Goal: Task Accomplishment & Management: Complete application form

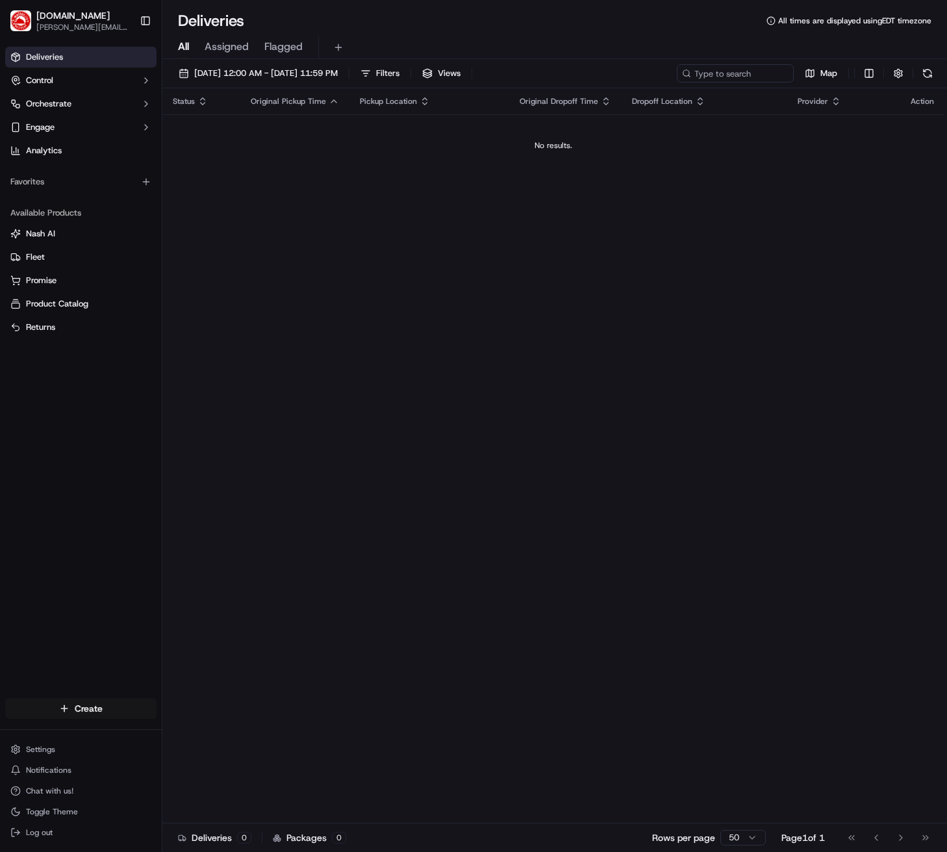
click at [100, 711] on html "[DOMAIN_NAME] [PERSON_NAME][DOMAIN_NAME][EMAIL_ADDRESS][PERSON_NAME][DOMAIN_NAM…" at bounding box center [473, 426] width 947 height 852
click at [186, 713] on div "Create" at bounding box center [234, 710] width 145 height 19
click at [199, 731] on link "Delivery" at bounding box center [234, 732] width 145 height 23
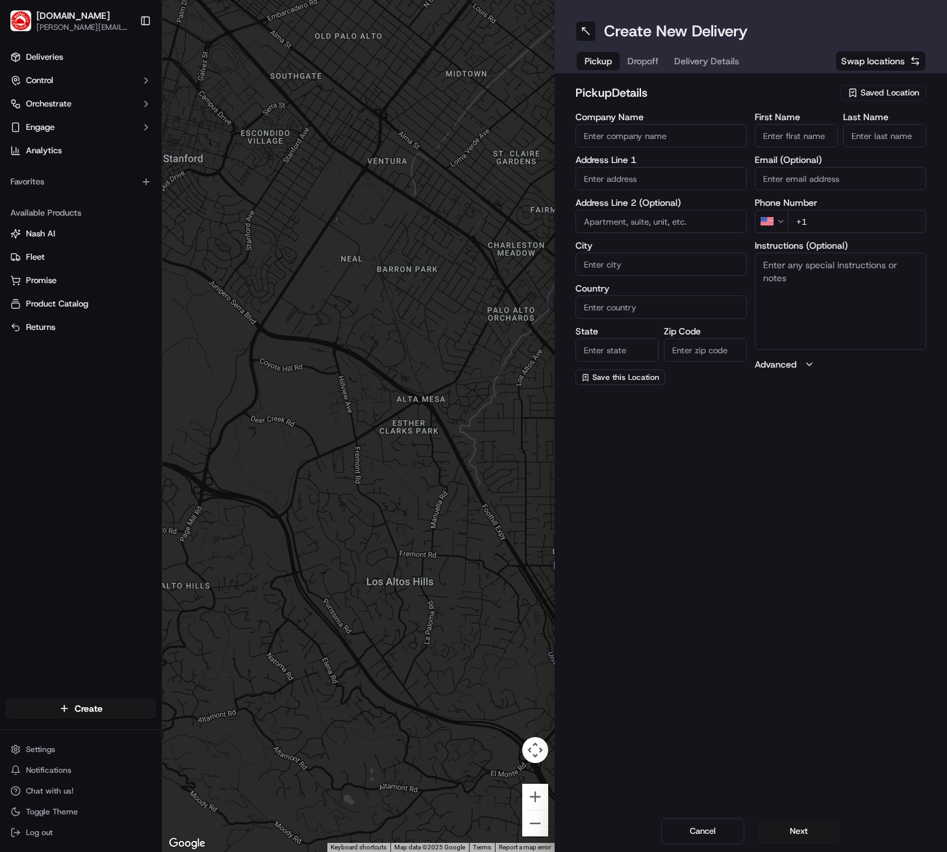
click at [887, 88] on span "Saved Location" at bounding box center [890, 93] width 58 height 12
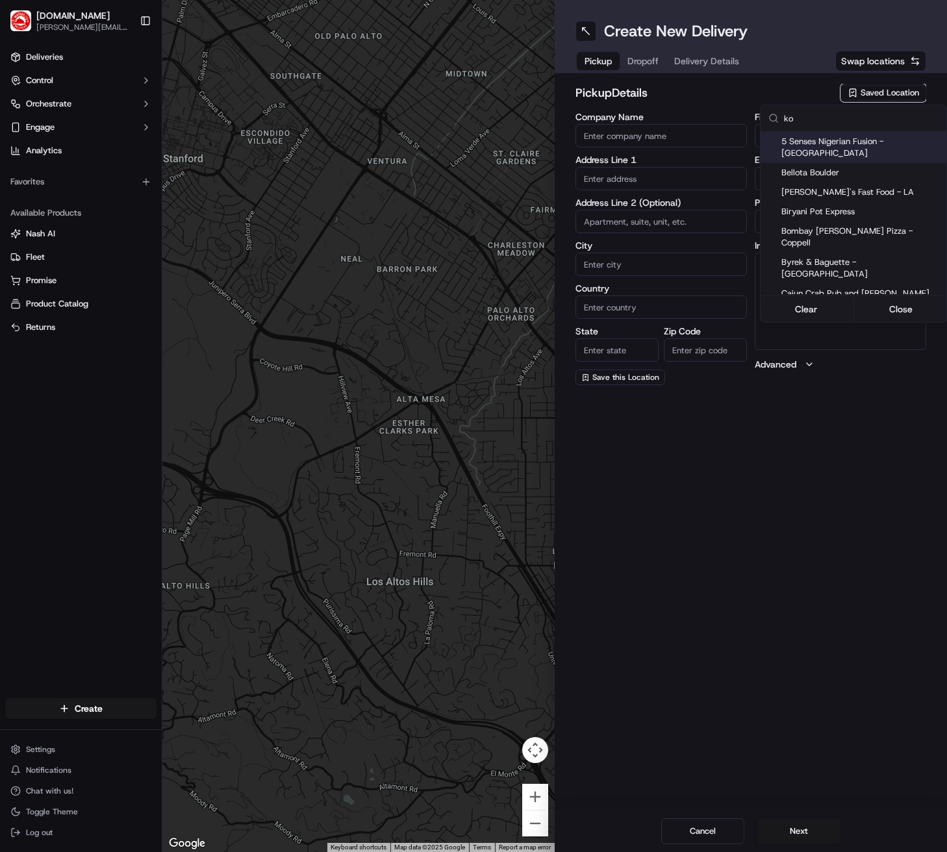
type input "kor"
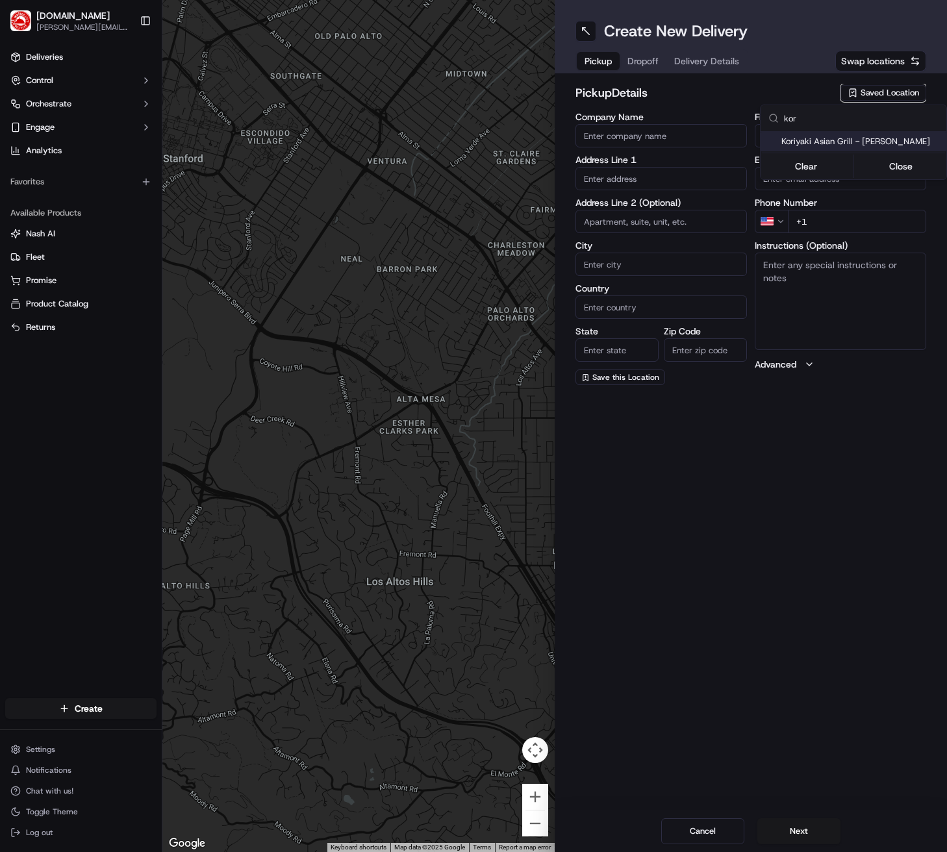
type input "Koriyaki Asian Grill - [PERSON_NAME]"
type input "[STREET_ADDRESS]"
type input "#105"
type input "[PERSON_NAME]"
type input "US"
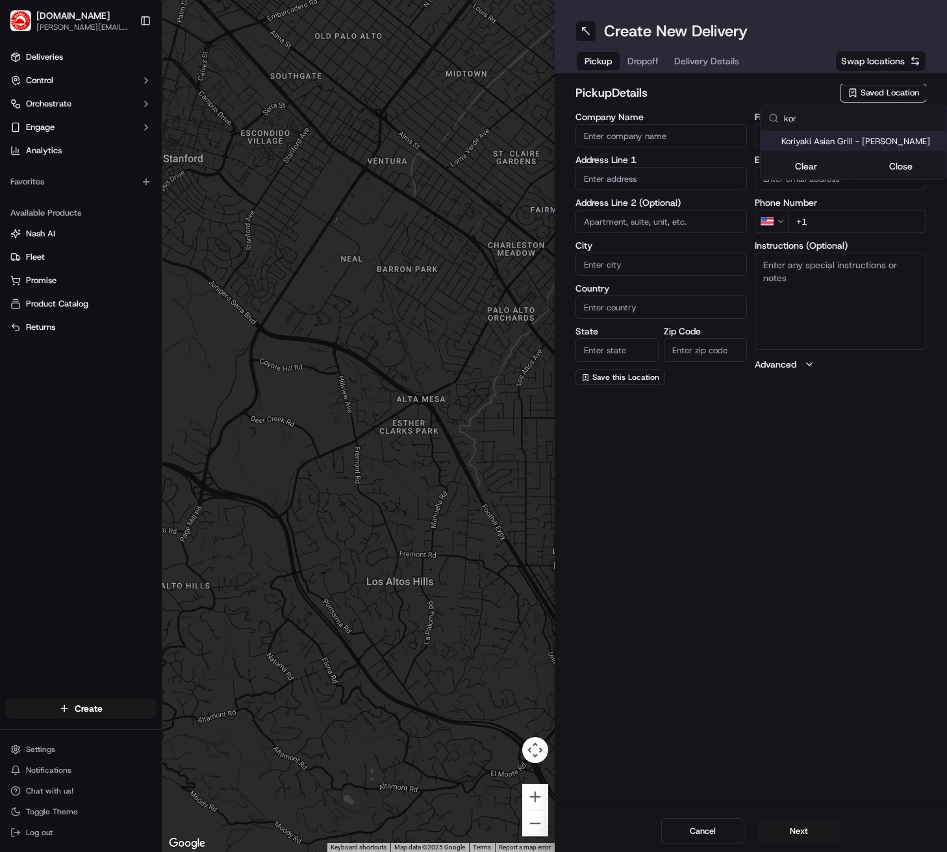
type input "[GEOGRAPHIC_DATA]"
type input "75063"
type input "[PERSON_NAME]"
type input "Resibeck"
type input "[PHONE_NUMBER]"
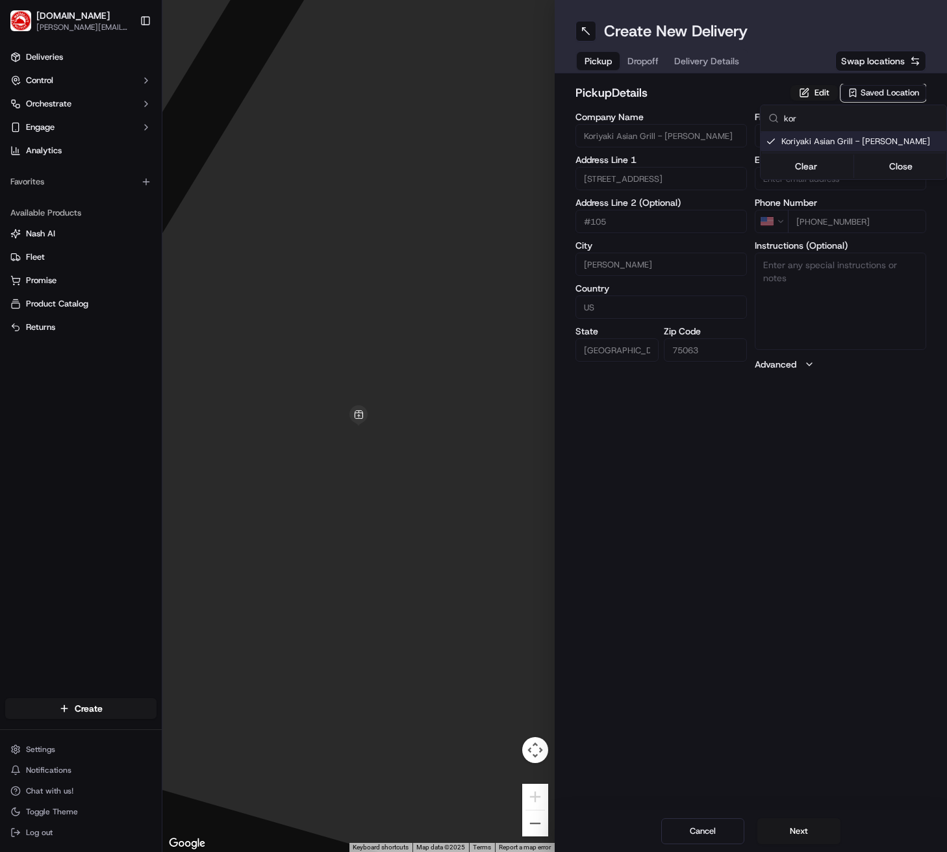
type input "kor"
click at [706, 85] on html "[DOMAIN_NAME] [PERSON_NAME][DOMAIN_NAME][EMAIL_ADDRESS][PERSON_NAME][DOMAIN_NAM…" at bounding box center [473, 426] width 947 height 852
click at [637, 53] on button "Dropoff" at bounding box center [643, 61] width 47 height 18
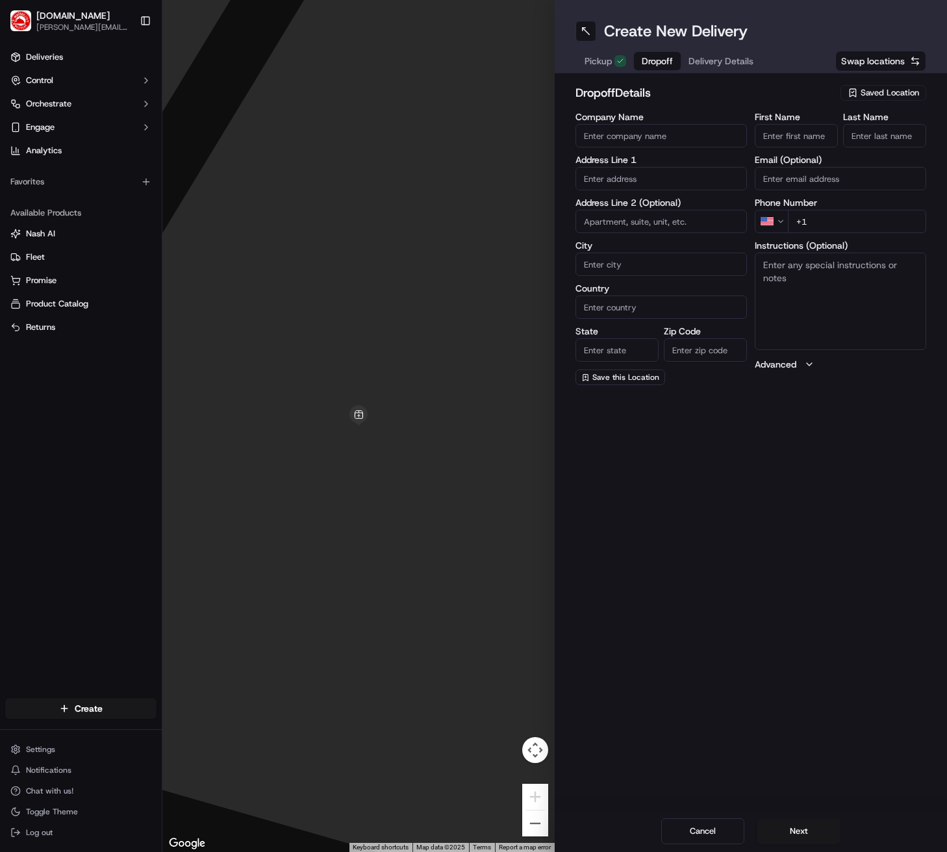
click at [594, 57] on span "Pickup" at bounding box center [598, 61] width 27 height 13
click at [820, 93] on button "Edit" at bounding box center [813, 93] width 47 height 16
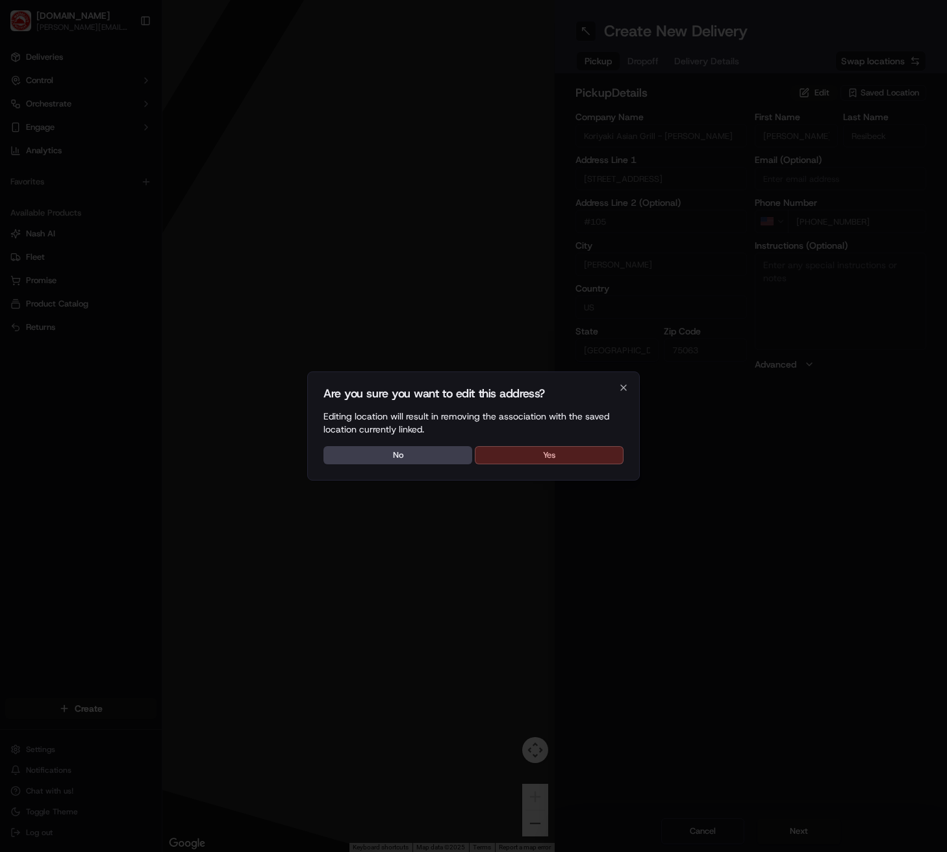
click at [522, 457] on button "Yes" at bounding box center [549, 455] width 149 height 18
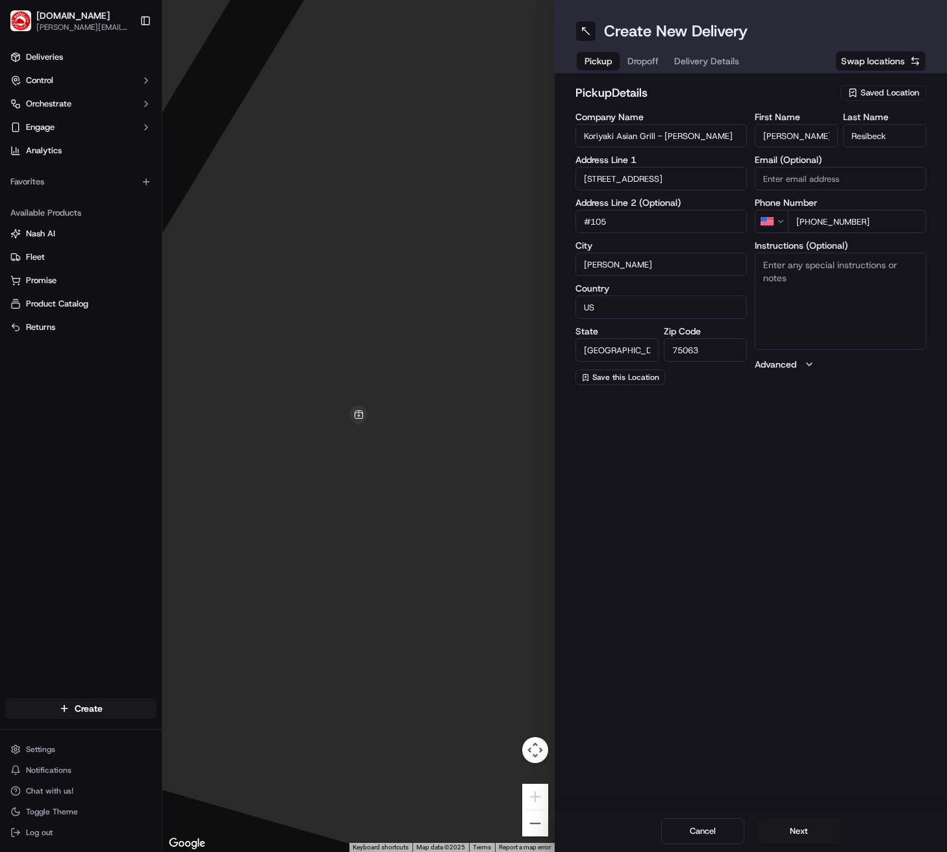
click at [842, 289] on textarea "Instructions (Optional)" at bounding box center [840, 301] width 171 height 97
type textarea "You are picking up an order for "Genese L" from [DOMAIN_NAME]. There are 6 item…"
click at [819, 831] on button "Next" at bounding box center [798, 831] width 83 height 26
click at [872, 86] on div "Saved Location" at bounding box center [883, 93] width 86 height 16
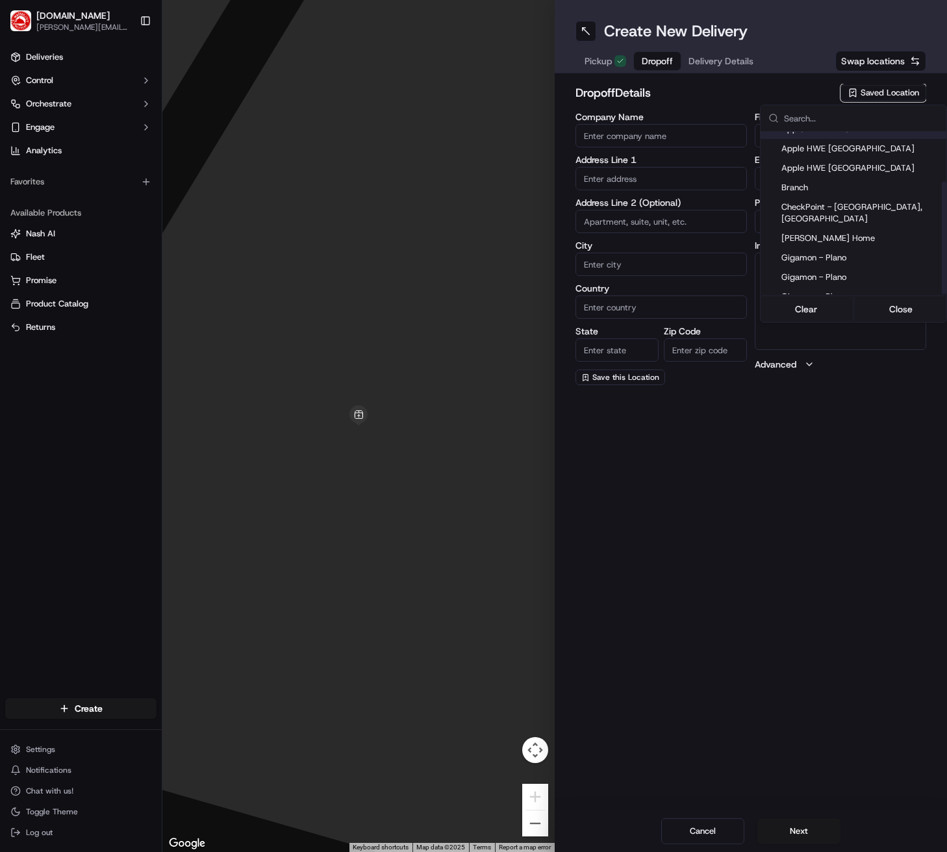
scroll to position [71, 0]
click at [853, 290] on span "Gigamon - Plano" at bounding box center [861, 296] width 160 height 12
type input "Gigamon - Plano"
type input "[STREET_ADDRESS][PERSON_NAME]"
type input "4th floor"
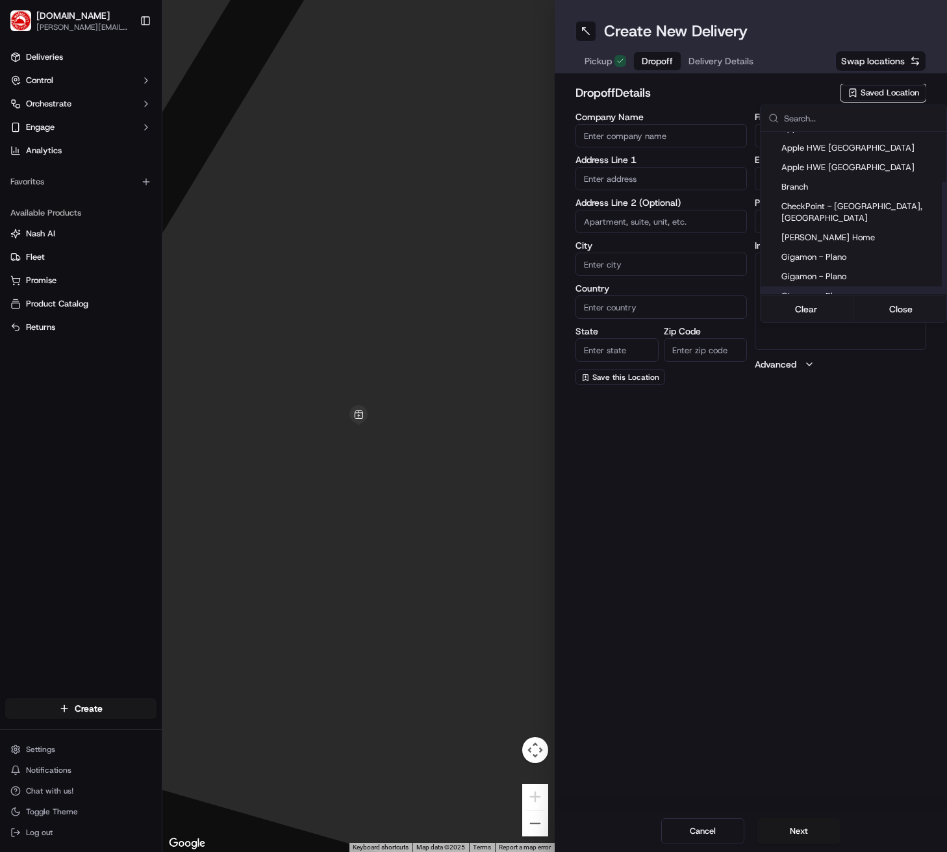
type input "Plano"
type input "US"
type input "[GEOGRAPHIC_DATA]"
type input "75093"
type input "Genese"
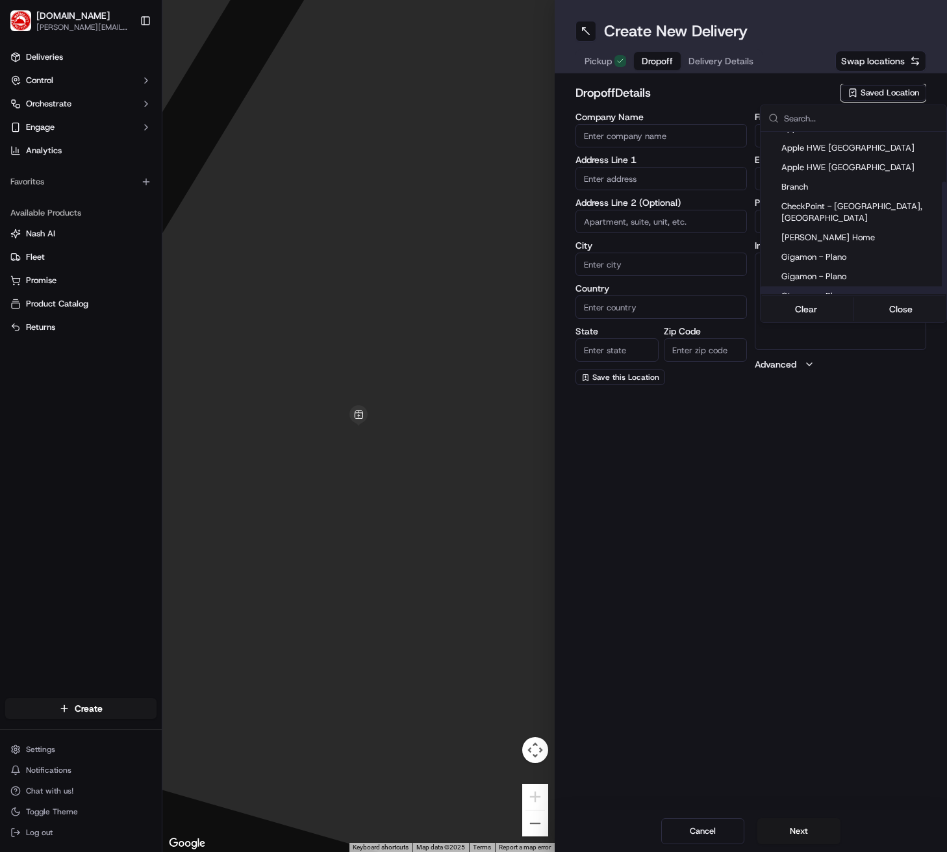
type input "[PERSON_NAME]"
type input "[PHONE_NUMBER]"
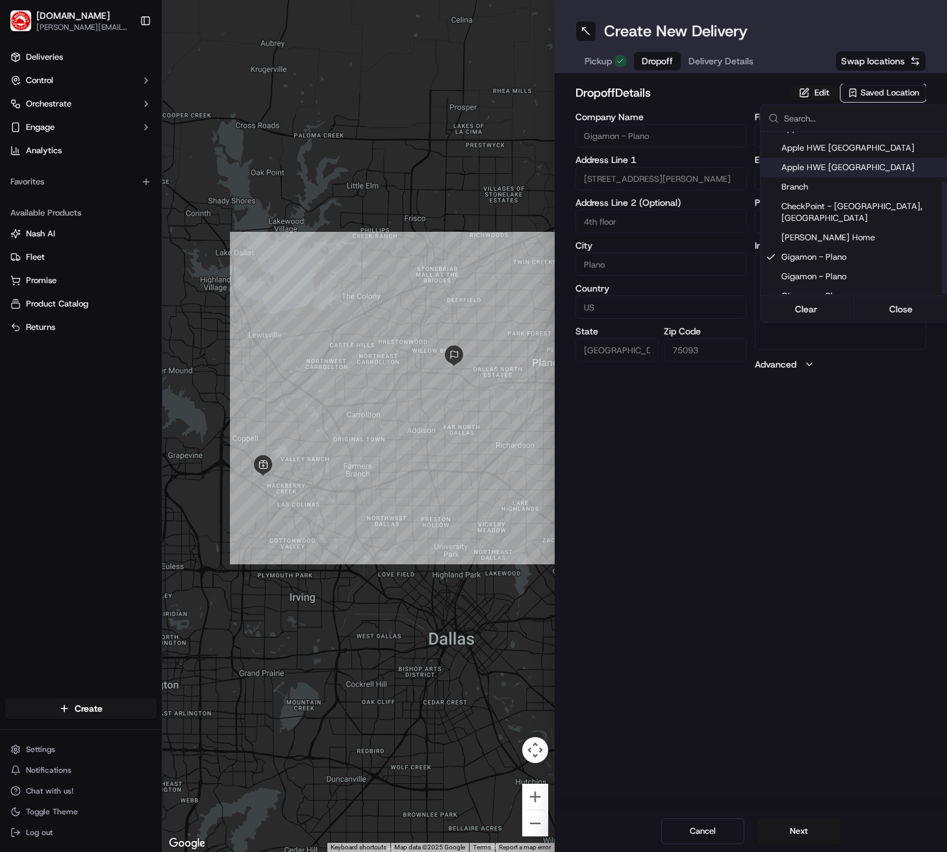
click at [721, 99] on html "[DOMAIN_NAME] [PERSON_NAME][DOMAIN_NAME][EMAIL_ADDRESS][PERSON_NAME][DOMAIN_NAM…" at bounding box center [473, 426] width 947 height 852
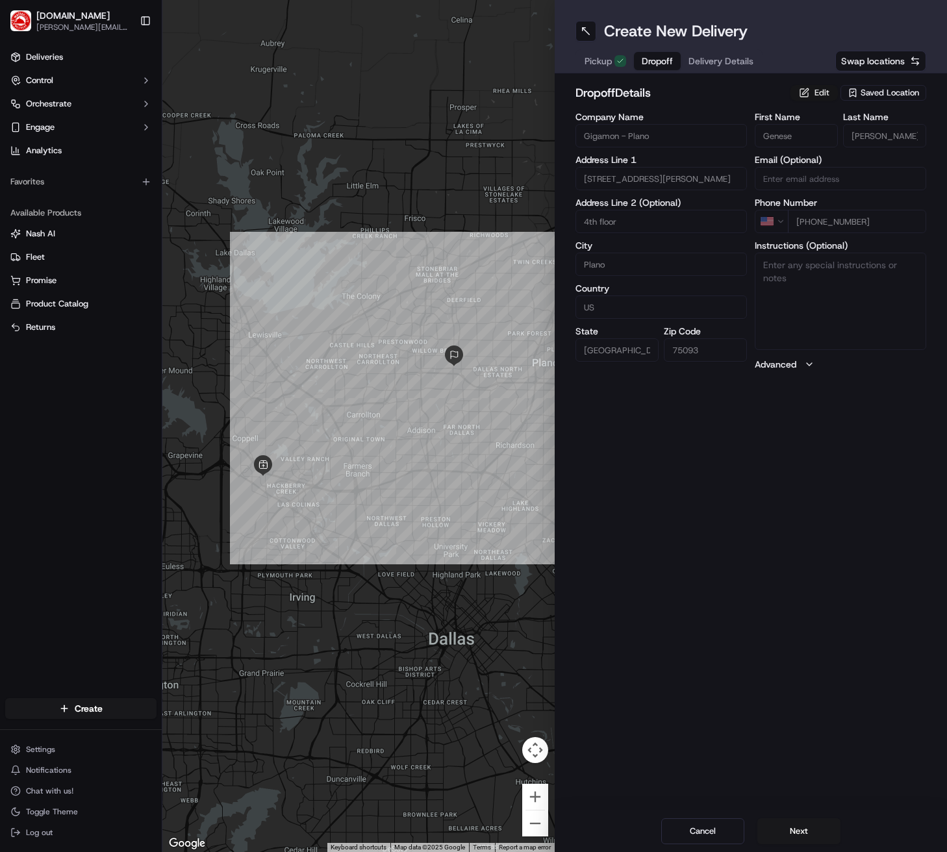
click at [809, 90] on button "Edit" at bounding box center [813, 93] width 47 height 16
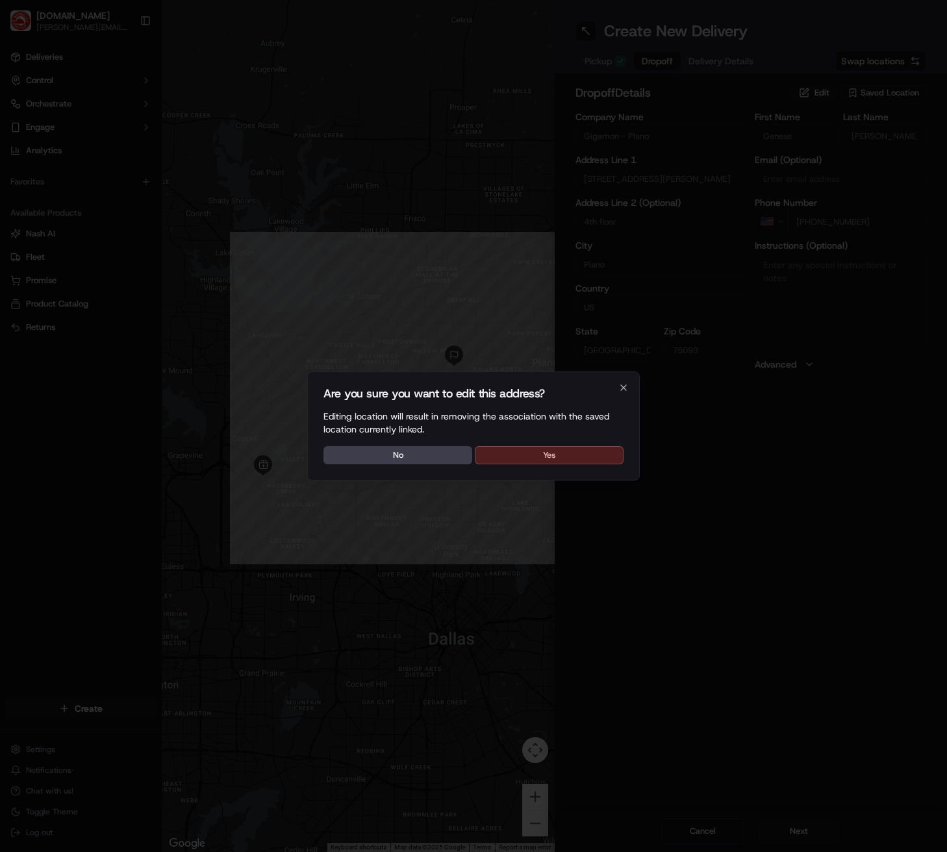
click at [527, 456] on button "Yes" at bounding box center [549, 455] width 149 height 18
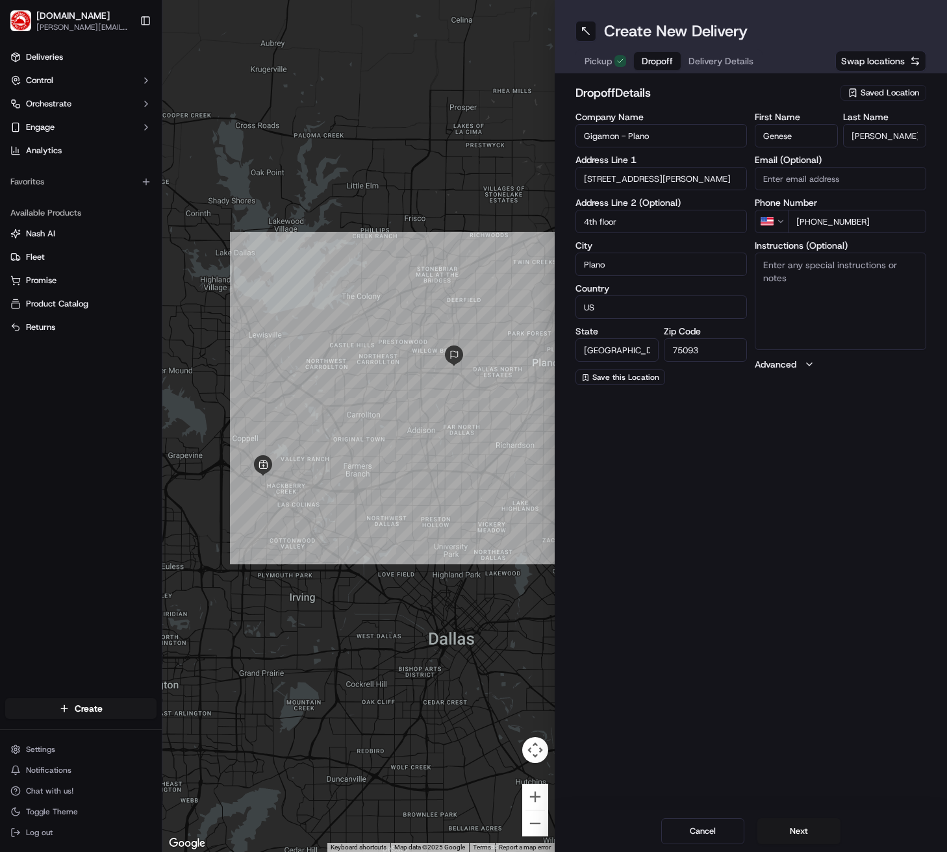
click at [639, 223] on input "4th floor" at bounding box center [660, 221] width 171 height 23
type input "4th floor KITCHEN"
click at [846, 283] on textarea "Instructions (Optional)" at bounding box center [840, 301] width 171 height 97
paste textarea "Deliver food to the 4th floor Kitchen. If no room in the kitchen, deliver to of…"
drag, startPoint x: 844, startPoint y: 264, endPoint x: 911, endPoint y: 264, distance: 67.5
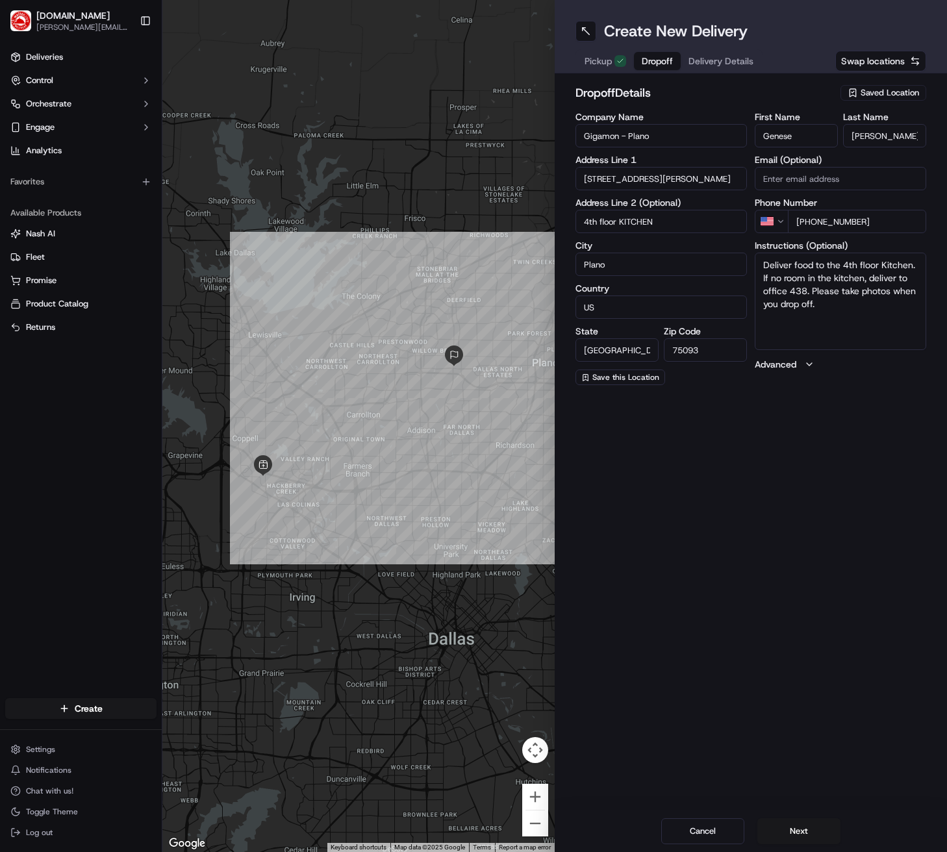
click at [911, 264] on textarea "Deliver food to the 4th floor Kitchen. If no room in the kitchen, deliver to of…" at bounding box center [840, 301] width 171 height 97
type textarea "Deliver food to the 4TH FLOOR KITCHEN. If no room in the kitchen, deliver to of…"
click at [803, 837] on button "Next" at bounding box center [798, 831] width 83 height 26
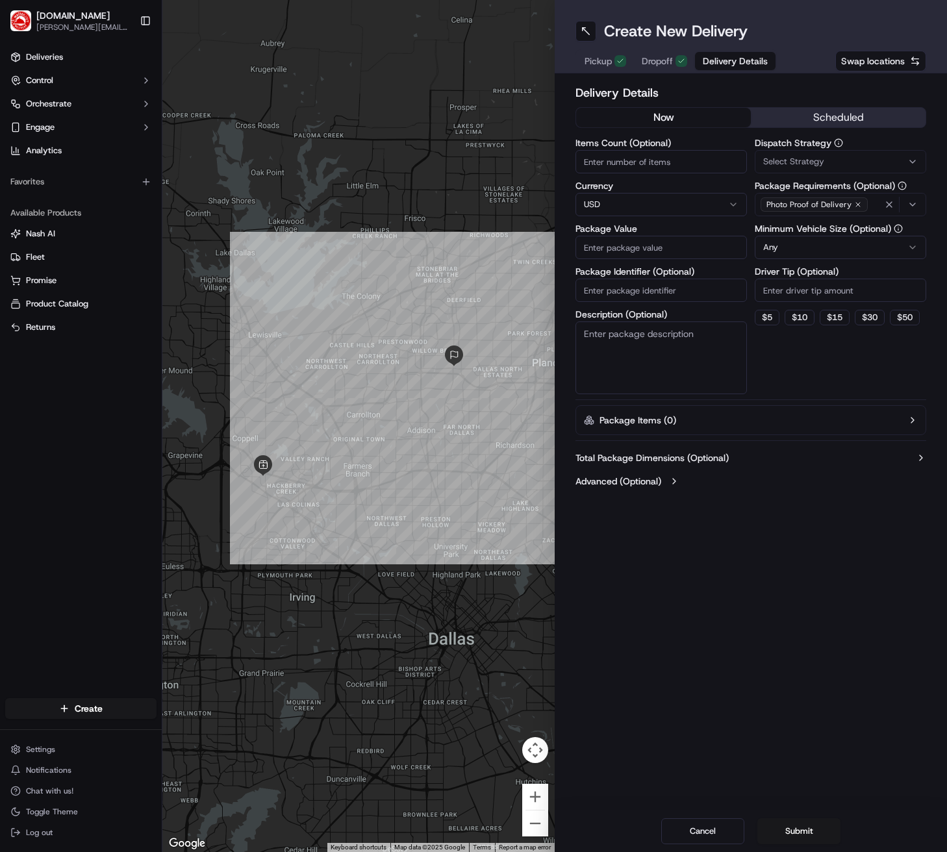
click at [813, 115] on button "scheduled" at bounding box center [838, 117] width 175 height 19
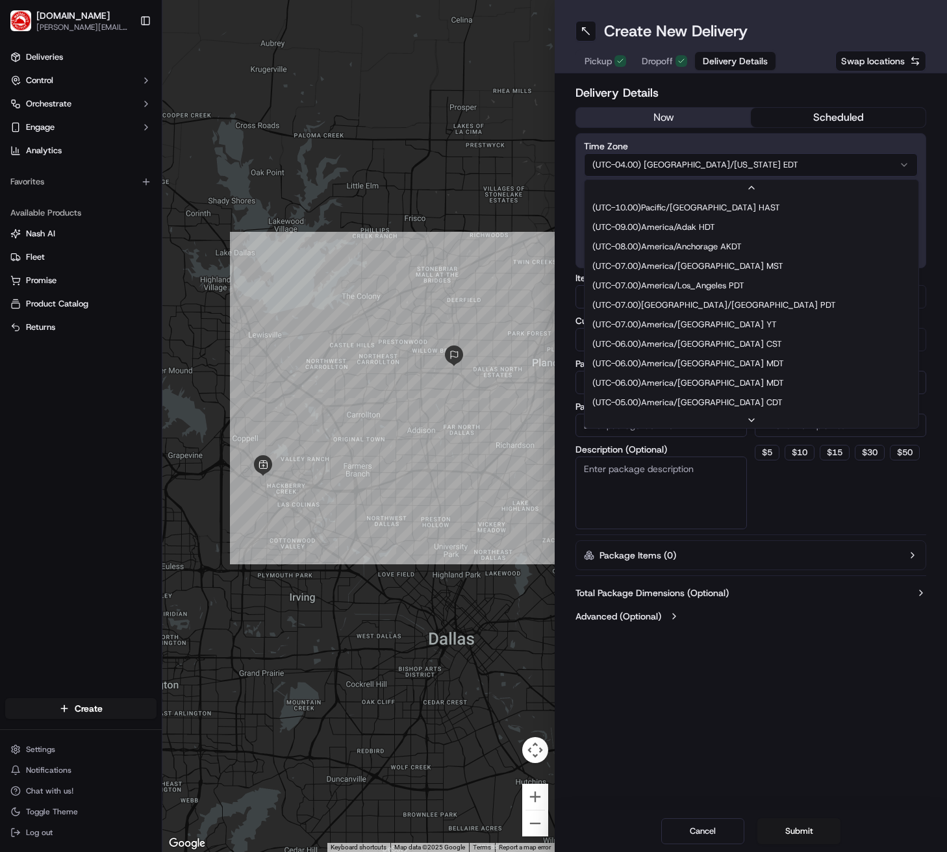
click at [705, 161] on html "[DOMAIN_NAME] [PERSON_NAME][DOMAIN_NAME][EMAIL_ADDRESS][PERSON_NAME][DOMAIN_NAM…" at bounding box center [473, 426] width 947 height 852
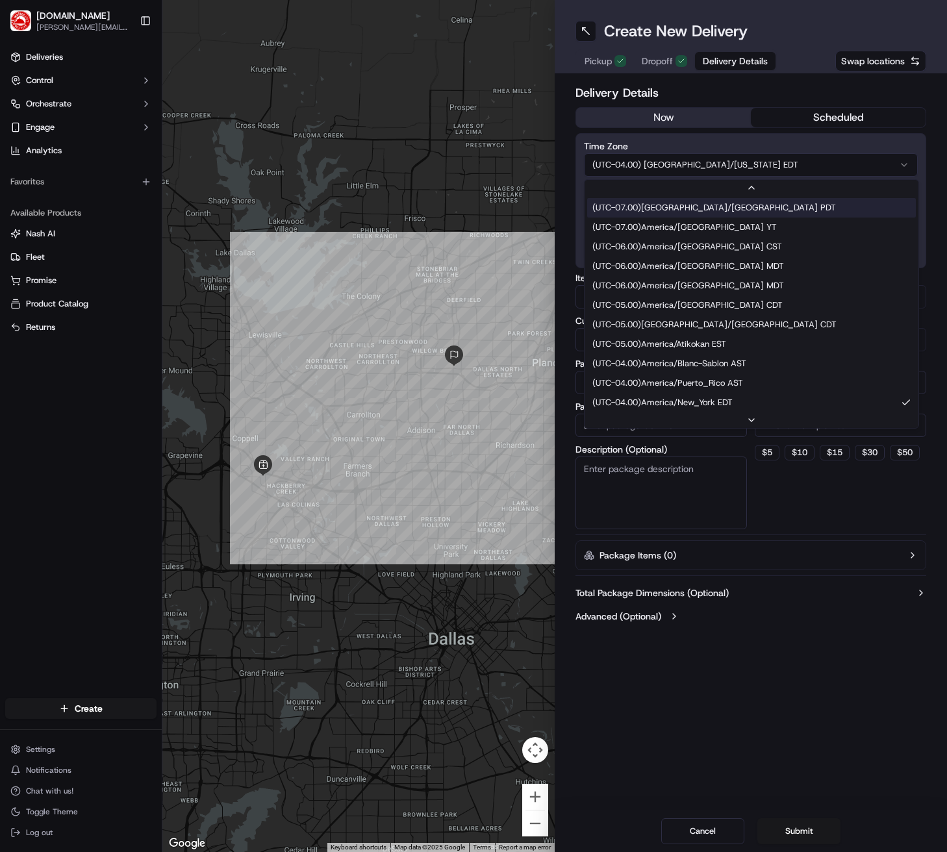
scroll to position [78, 0]
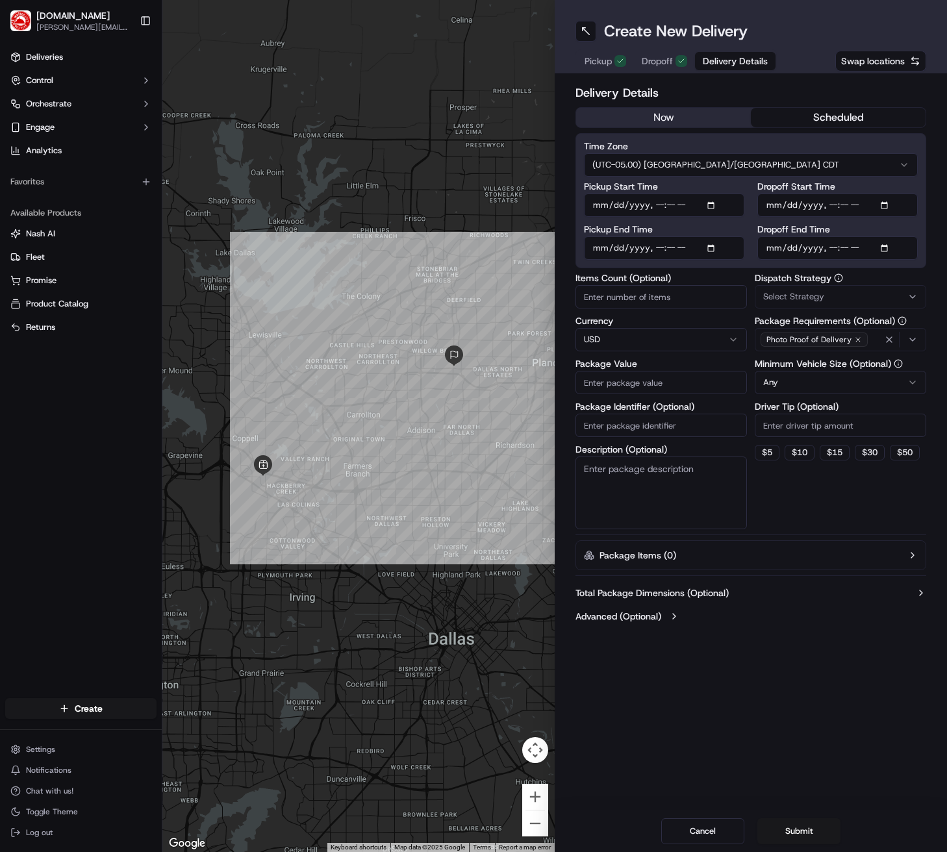
click at [715, 205] on input "Pickup Start Time" at bounding box center [664, 205] width 160 height 23
type input "[DATE]T11:10"
click at [732, 187] on label "Pickup Start Time" at bounding box center [664, 186] width 160 height 9
click at [732, 194] on input "Pickup Start Time" at bounding box center [664, 205] width 160 height 23
click at [713, 247] on input "Pickup End Time" at bounding box center [664, 247] width 160 height 23
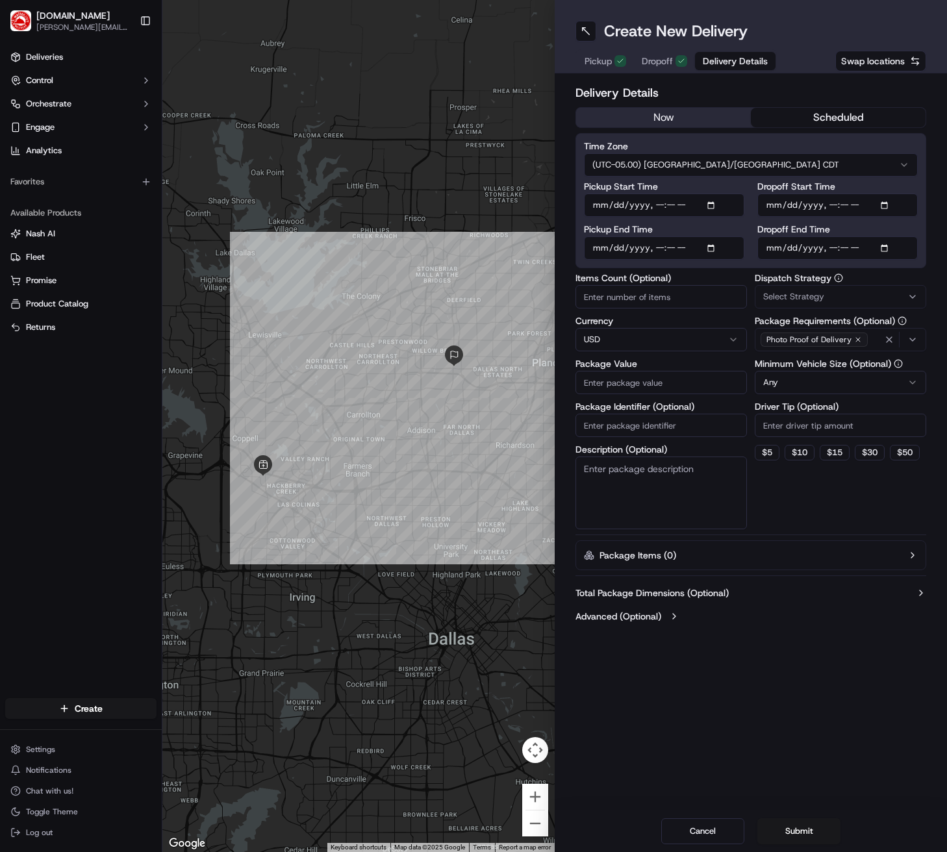
type input "[DATE]T11:20"
click at [890, 213] on input "Dropoff Start Time" at bounding box center [837, 205] width 160 height 23
click at [885, 208] on input "Dropoff Start Time" at bounding box center [837, 205] width 160 height 23
type input "[DATE]T11:50"
click at [922, 192] on div "Time Zone (UTC-05.00) America/[GEOGRAPHIC_DATA] CDT Pickup Start Time Pickup En…" at bounding box center [750, 200] width 351 height 135
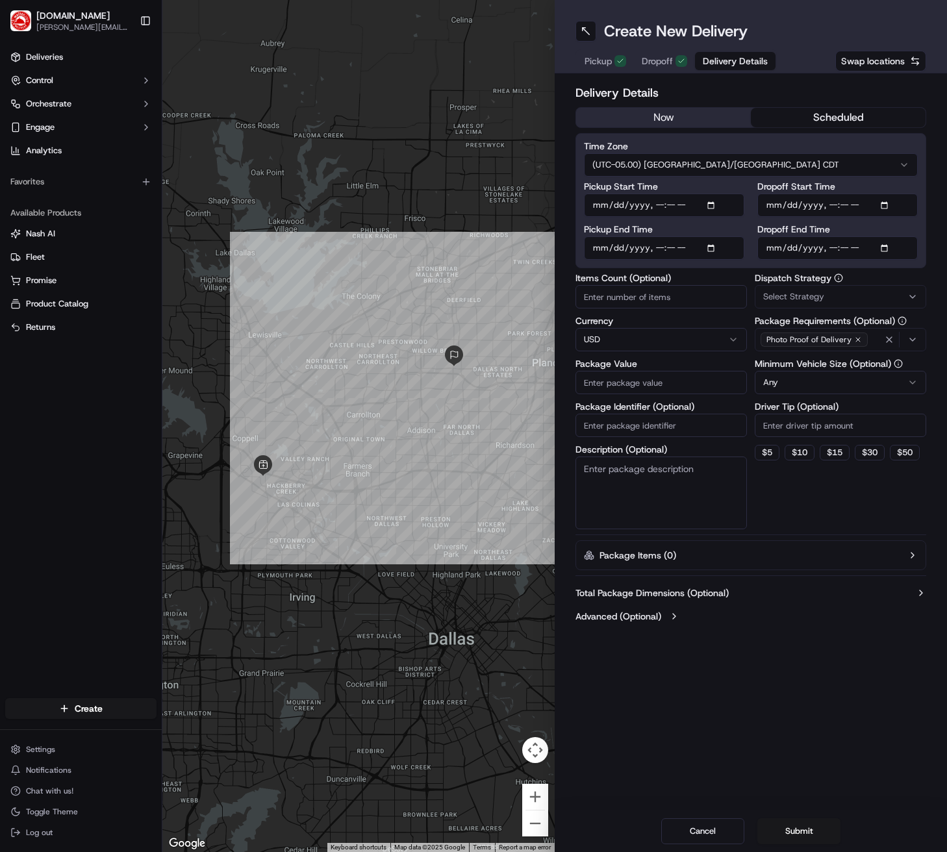
click at [890, 243] on input "Dropoff End Time" at bounding box center [837, 247] width 160 height 23
click at [889, 252] on input "Dropoff End Time" at bounding box center [837, 247] width 160 height 23
type input "[DATE]T12:00"
click at [926, 231] on div "Delivery Details now scheduled Time Zone (UTC-05.00) [GEOGRAPHIC_DATA]/[GEOGRAP…" at bounding box center [751, 355] width 392 height 565
click at [890, 294] on div "Select Strategy" at bounding box center [840, 297] width 165 height 12
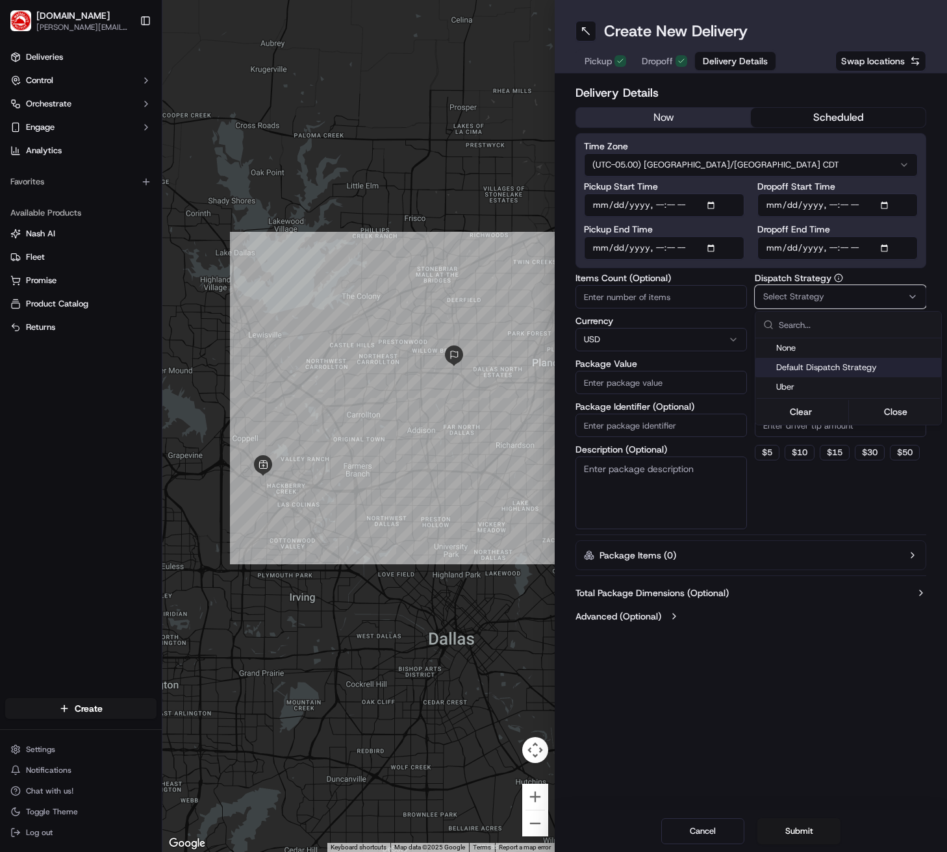
click at [842, 362] on span "Default Dispatch Strategy" at bounding box center [856, 368] width 160 height 12
click at [670, 384] on html "[DOMAIN_NAME] [PERSON_NAME][DOMAIN_NAME][EMAIL_ADDRESS][PERSON_NAME][DOMAIN_NAM…" at bounding box center [473, 426] width 947 height 852
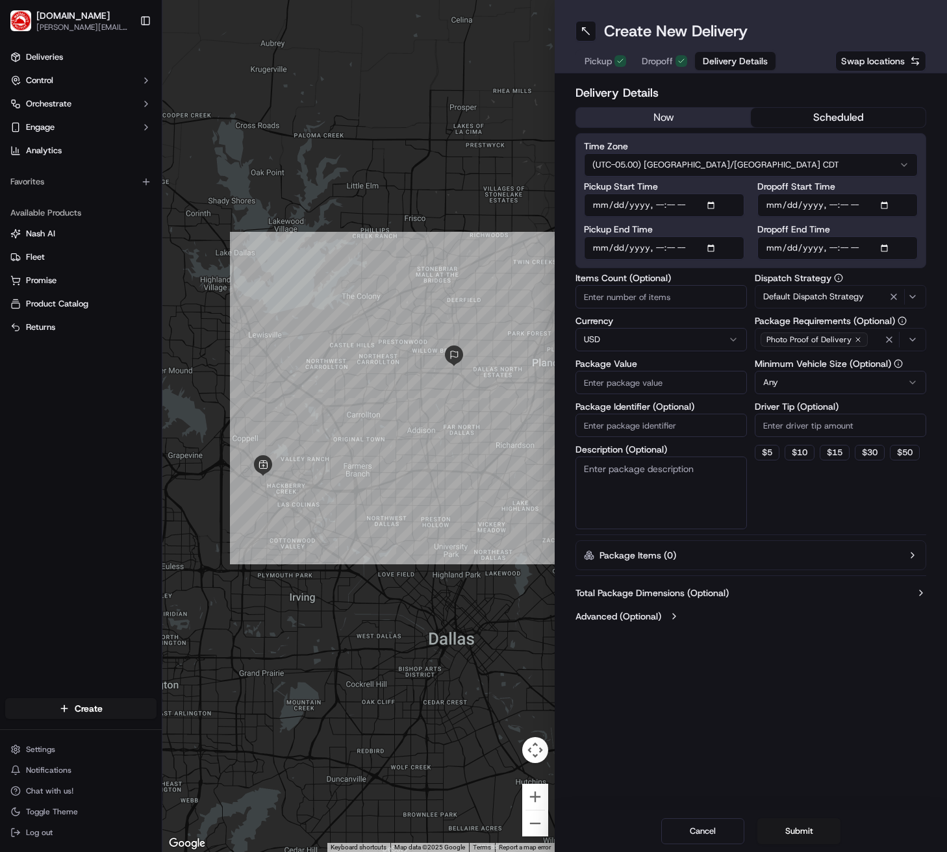
click at [706, 390] on input "Package Value" at bounding box center [660, 382] width 171 height 23
type input "63"
click at [833, 456] on button "$ 15" at bounding box center [835, 453] width 30 height 16
type input "15"
click at [786, 830] on button "Submit" at bounding box center [798, 831] width 83 height 26
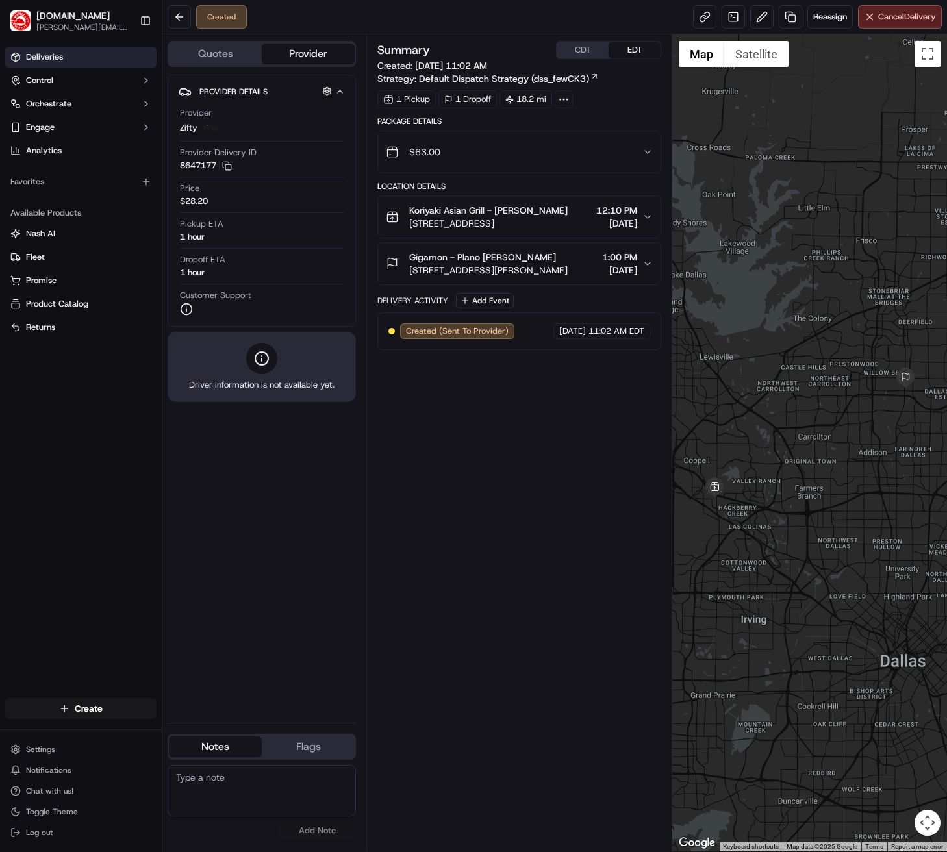
click at [59, 54] on span "Deliveries" at bounding box center [44, 57] width 37 height 12
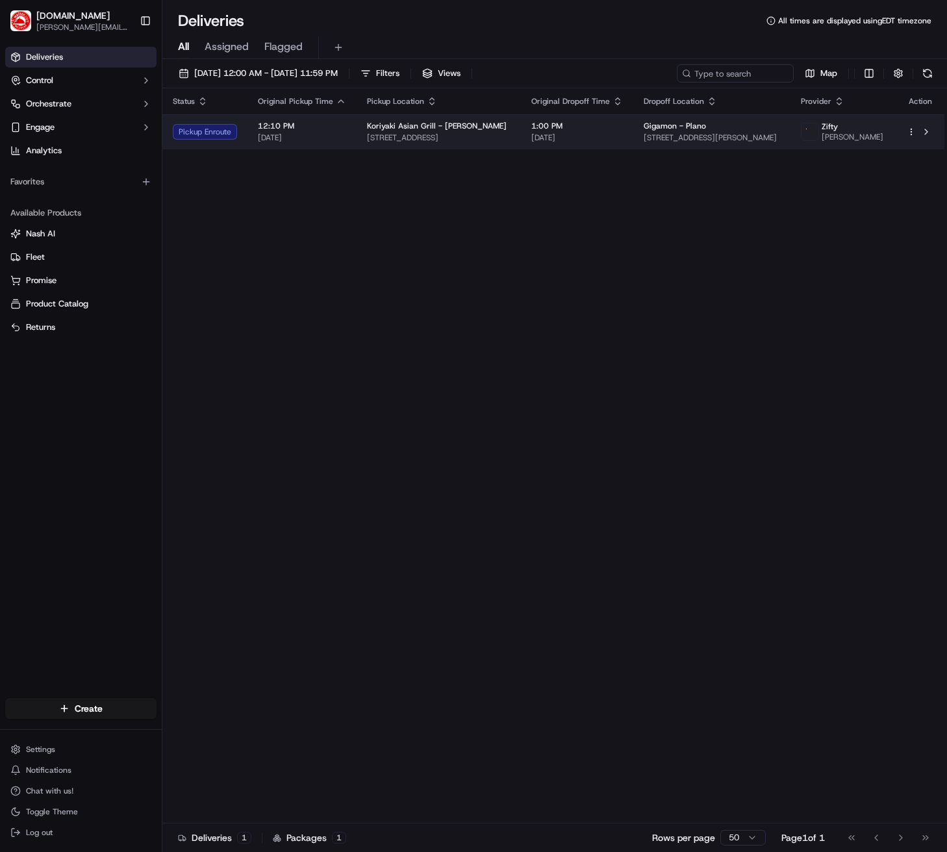
click at [255, 149] on td "12:10 PM [DATE]" at bounding box center [301, 131] width 109 height 35
click at [295, 147] on td "12:10 PM [DATE]" at bounding box center [301, 131] width 109 height 35
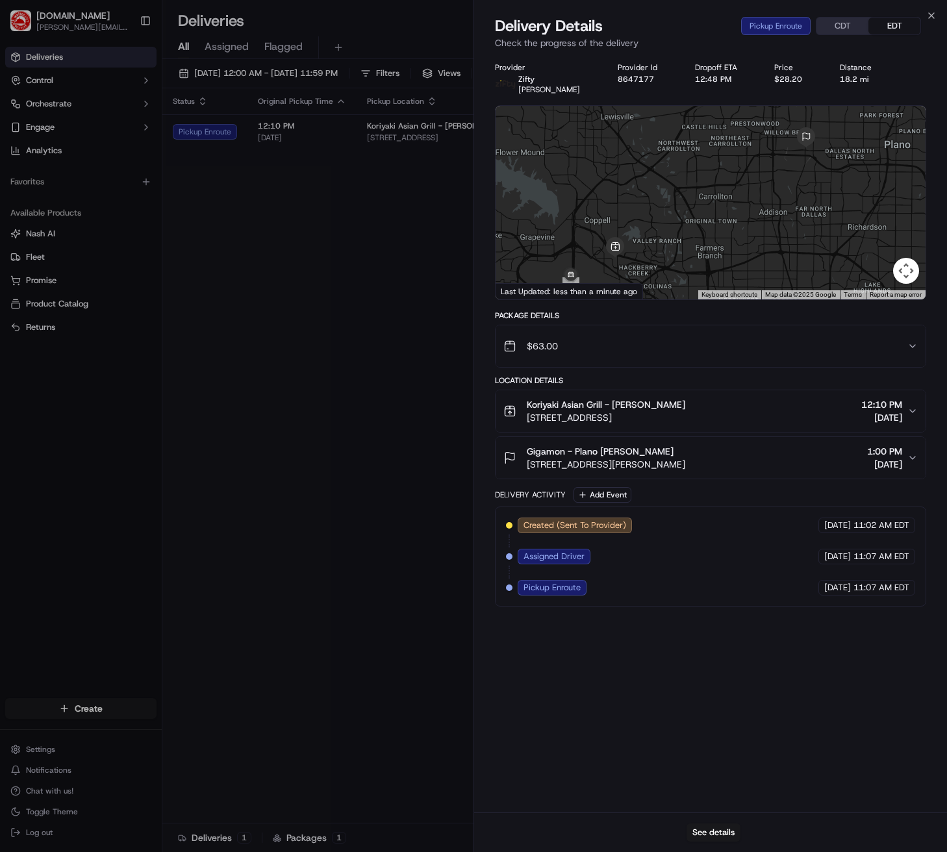
click at [722, 823] on div "See details" at bounding box center [710, 832] width 473 height 40
click at [722, 829] on button "See details" at bounding box center [713, 833] width 54 height 18
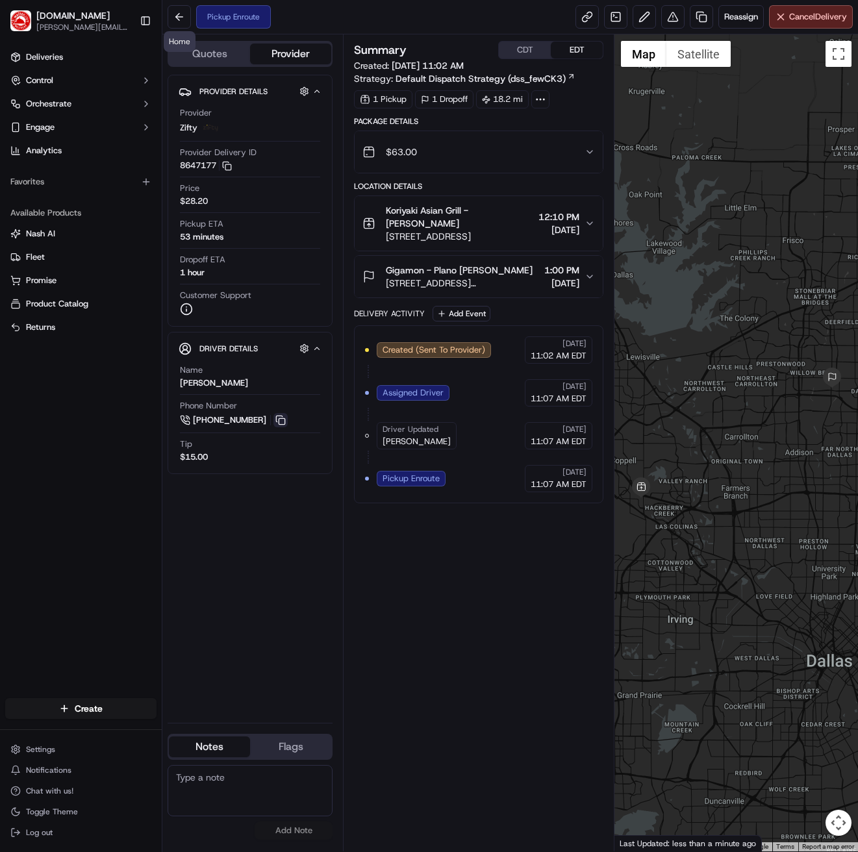
click at [282, 421] on button at bounding box center [280, 420] width 14 height 14
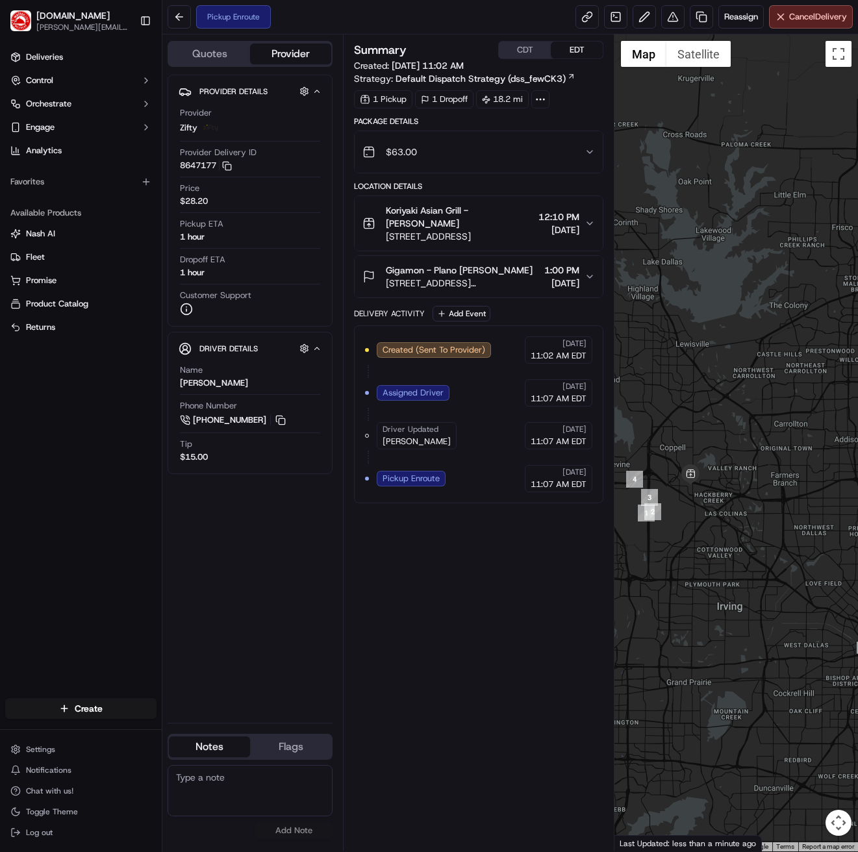
drag, startPoint x: 735, startPoint y: 366, endPoint x: 789, endPoint y: 351, distance: 56.6
click at [789, 351] on div at bounding box center [736, 442] width 244 height 817
